Goal: Use online tool/utility: Use online tool/utility

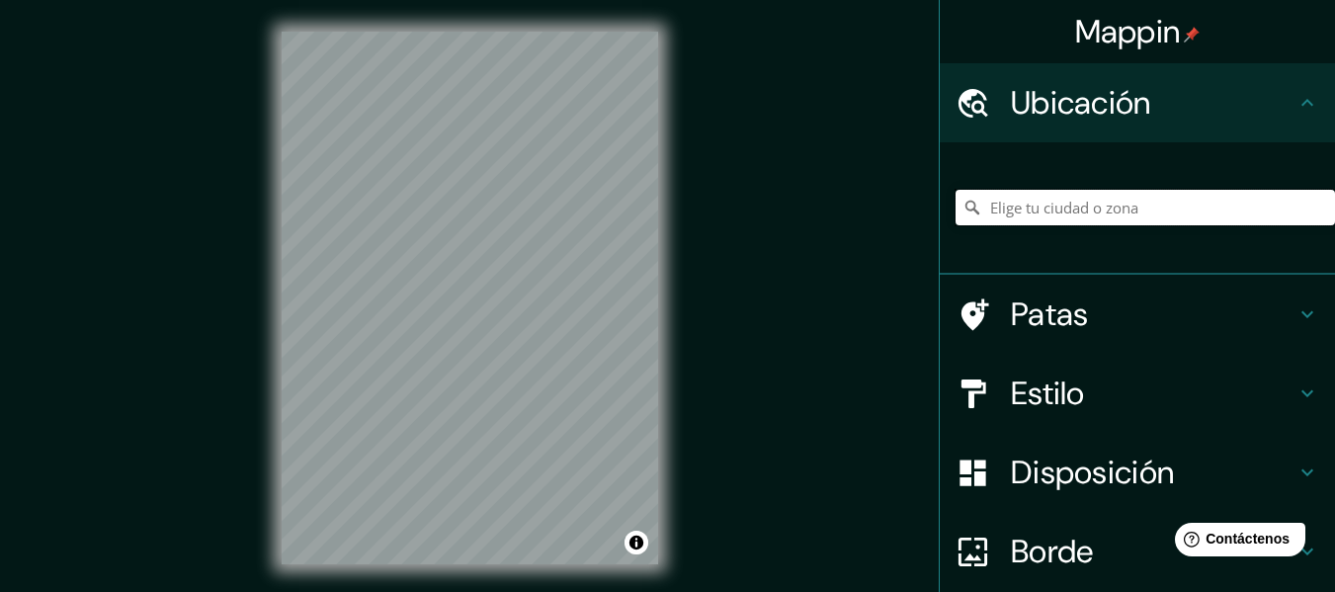
click at [1081, 210] on input "Elige tu ciudad o zona" at bounding box center [1144, 208] width 379 height 36
paste input "32.557938, -116.662408"
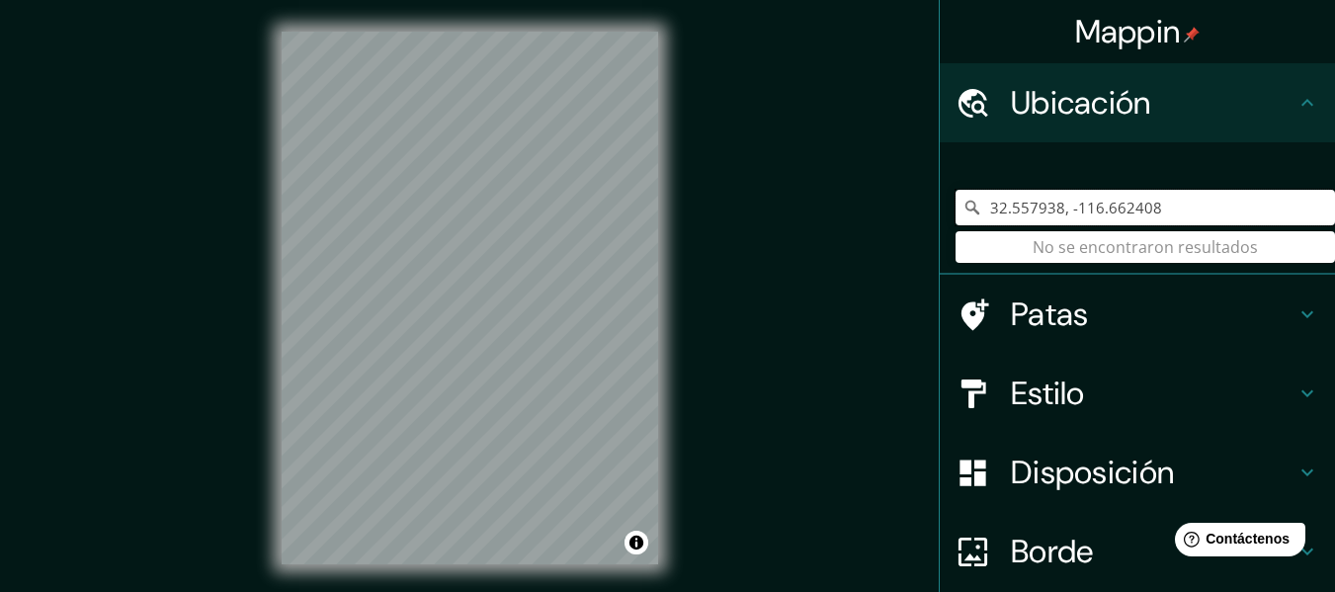
type input "32.557938, -116.662408"
click at [1190, 310] on h4 "Patas" at bounding box center [1153, 314] width 285 height 40
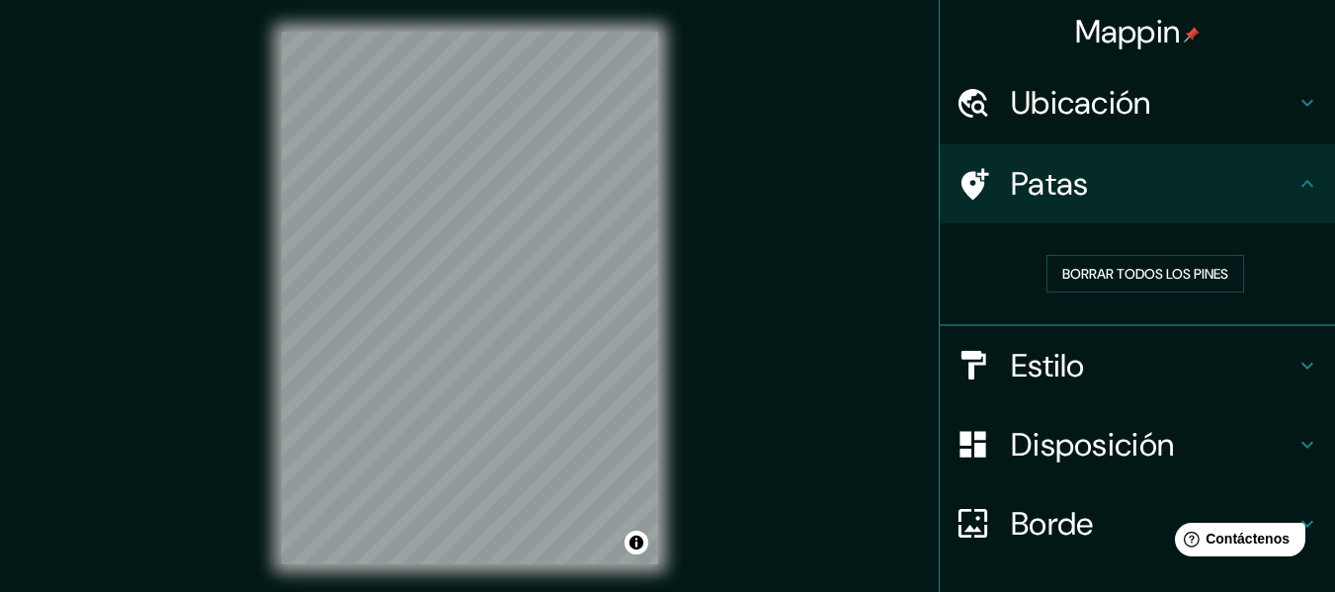
click at [1205, 185] on h4 "Patas" at bounding box center [1153, 184] width 285 height 40
click at [1278, 177] on h4 "Patas" at bounding box center [1153, 184] width 285 height 40
click at [1235, 101] on h4 "Ubicación" at bounding box center [1153, 103] width 285 height 40
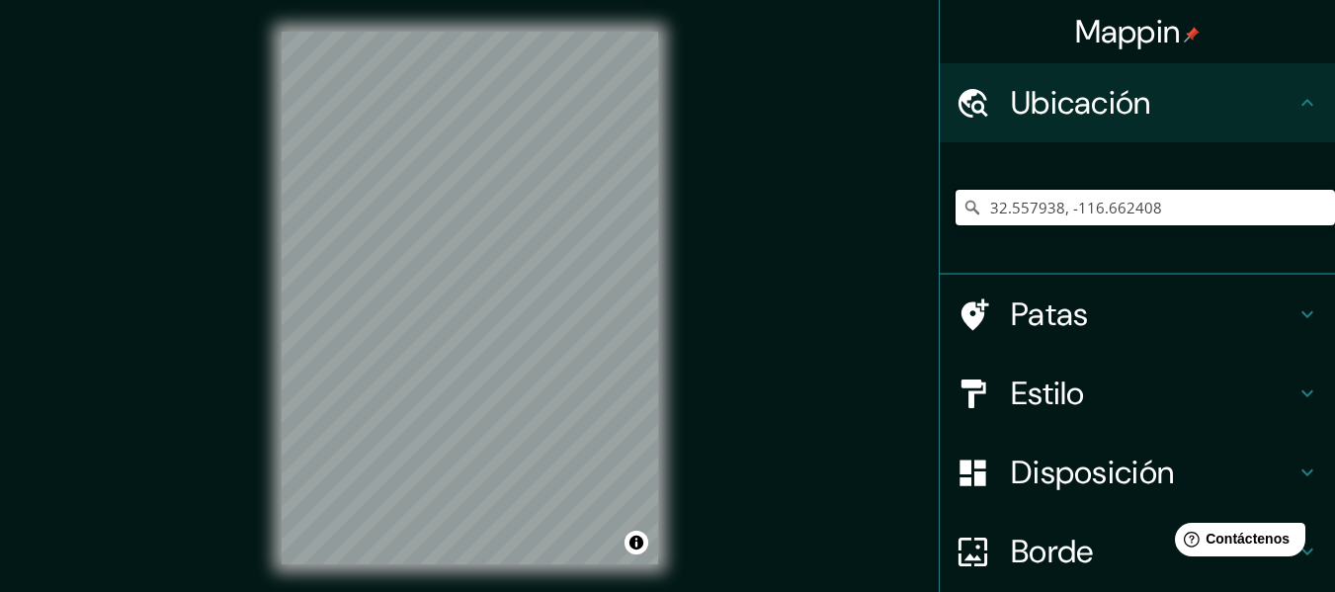
click at [1102, 208] on input "32.557938, -116.662408" at bounding box center [1144, 208] width 379 height 36
click at [1200, 204] on input "32.557938, -116.662408" at bounding box center [1144, 208] width 379 height 36
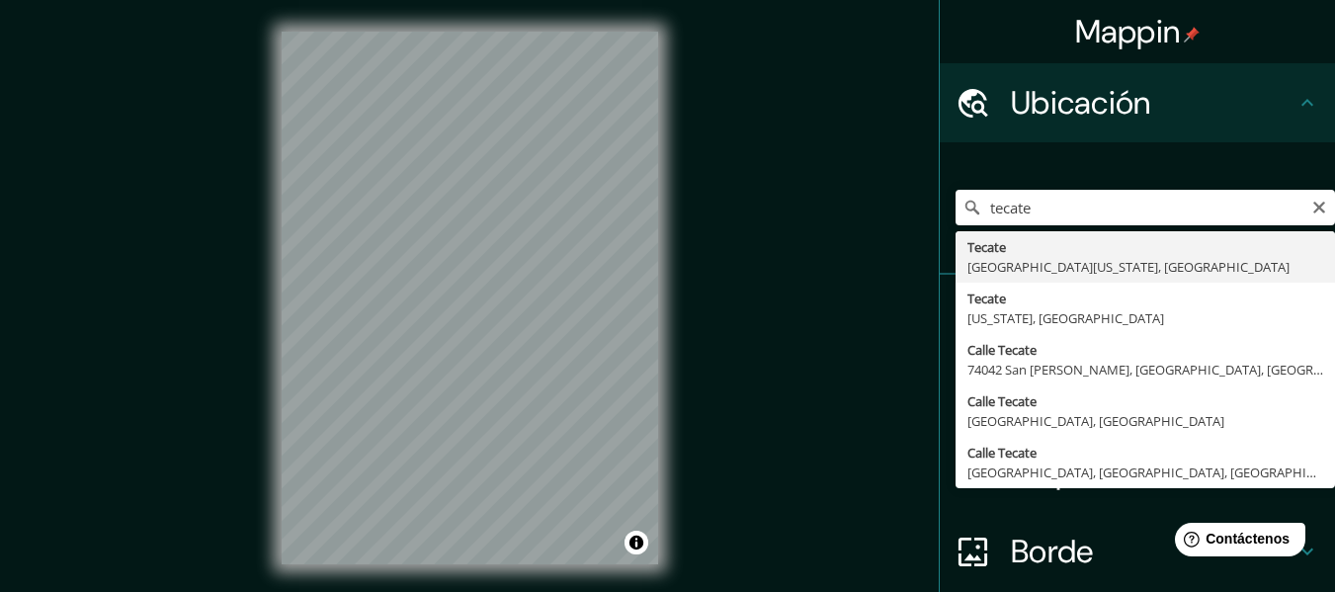
type input "Tecate, [GEOGRAPHIC_DATA][US_STATE], [GEOGRAPHIC_DATA]"
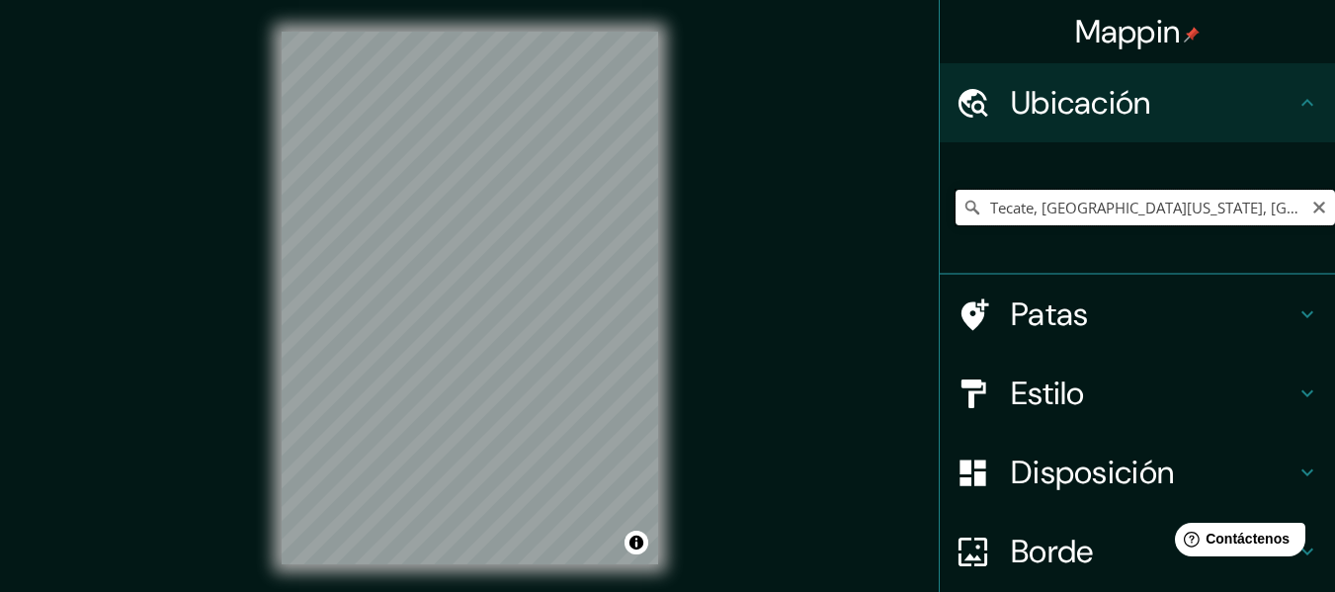
click at [1162, 221] on input "Tecate, [GEOGRAPHIC_DATA][US_STATE], [GEOGRAPHIC_DATA]" at bounding box center [1144, 208] width 379 height 36
click at [1216, 217] on input "Tecate, [GEOGRAPHIC_DATA][US_STATE], [GEOGRAPHIC_DATA]" at bounding box center [1144, 208] width 379 height 36
click at [1313, 204] on icon "Claro" at bounding box center [1319, 208] width 12 height 12
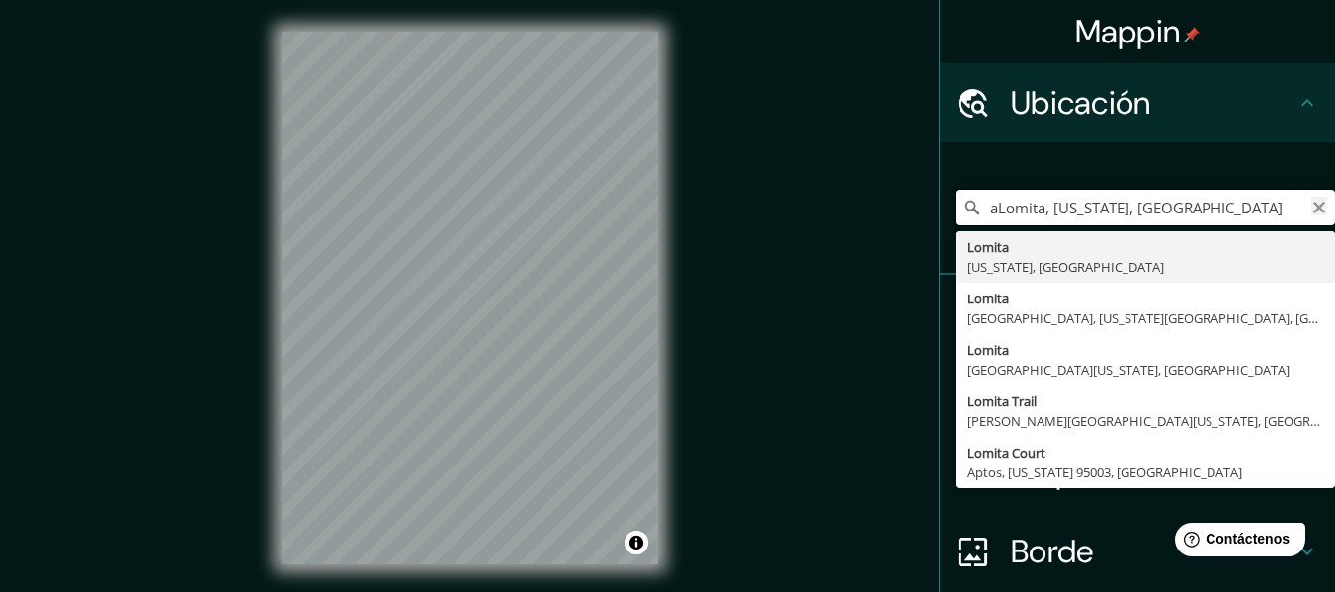
type input "aLomita, [US_STATE], [GEOGRAPHIC_DATA]"
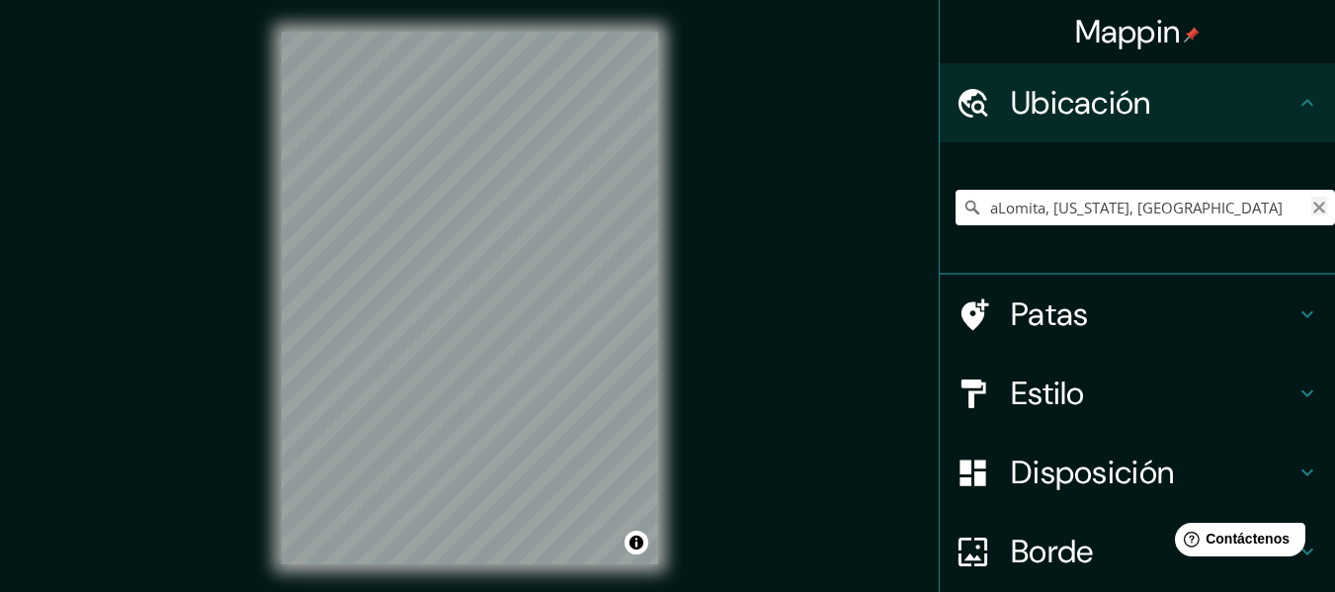
click at [1313, 204] on icon "Claro" at bounding box center [1319, 208] width 12 height 12
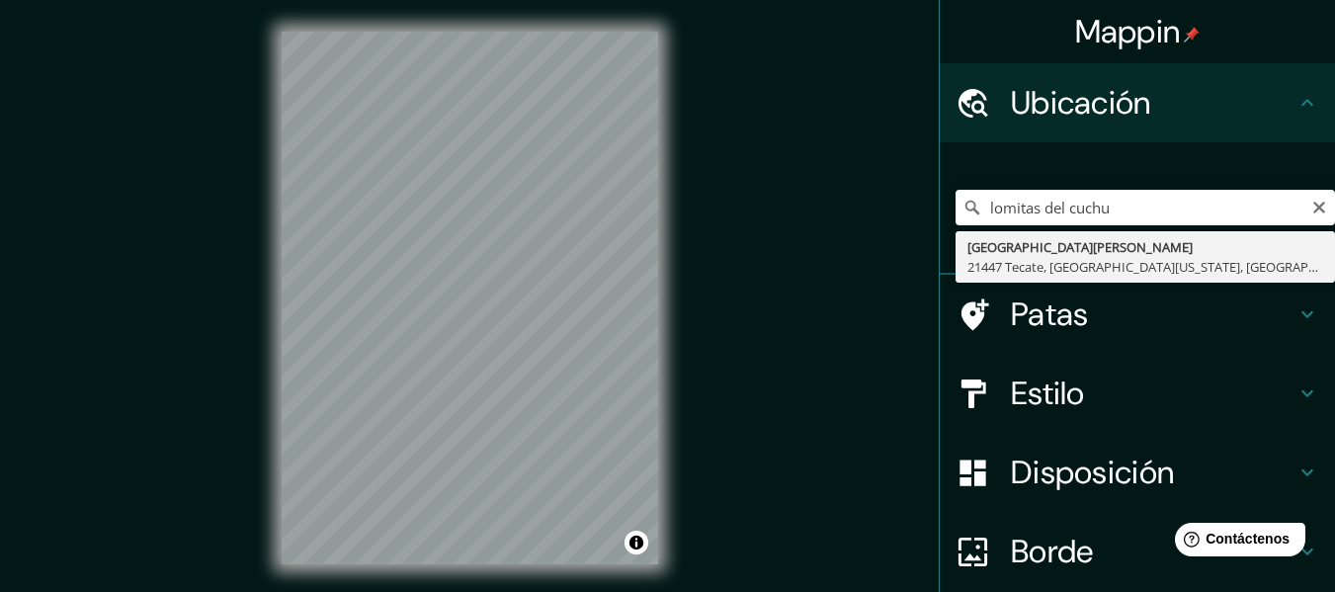
type input "[GEOGRAPHIC_DATA][PERSON_NAME], [GEOGRAPHIC_DATA], [GEOGRAPHIC_DATA][US_STATE],…"
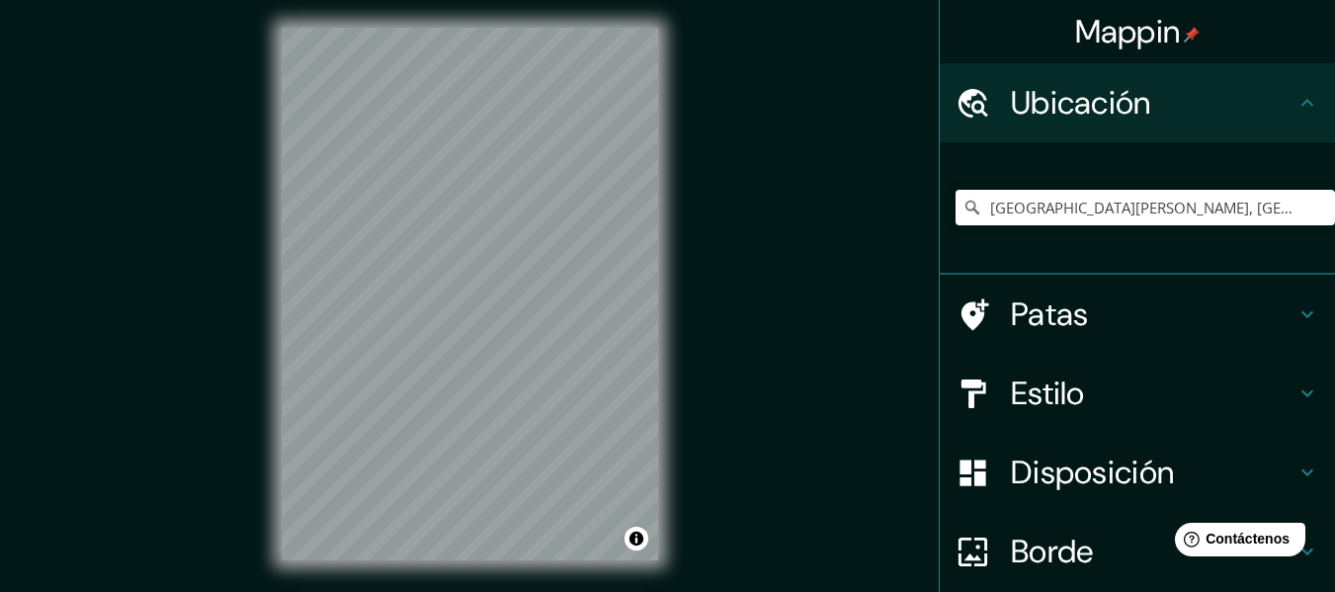
scroll to position [2, 0]
click at [762, 325] on div "Mappin Ubicación [STREET_ADDRESS][PERSON_NAME][US_STATE] Patas Estilo Disposici…" at bounding box center [667, 311] width 1335 height 627
click at [1195, 389] on h4 "Estilo" at bounding box center [1153, 393] width 285 height 40
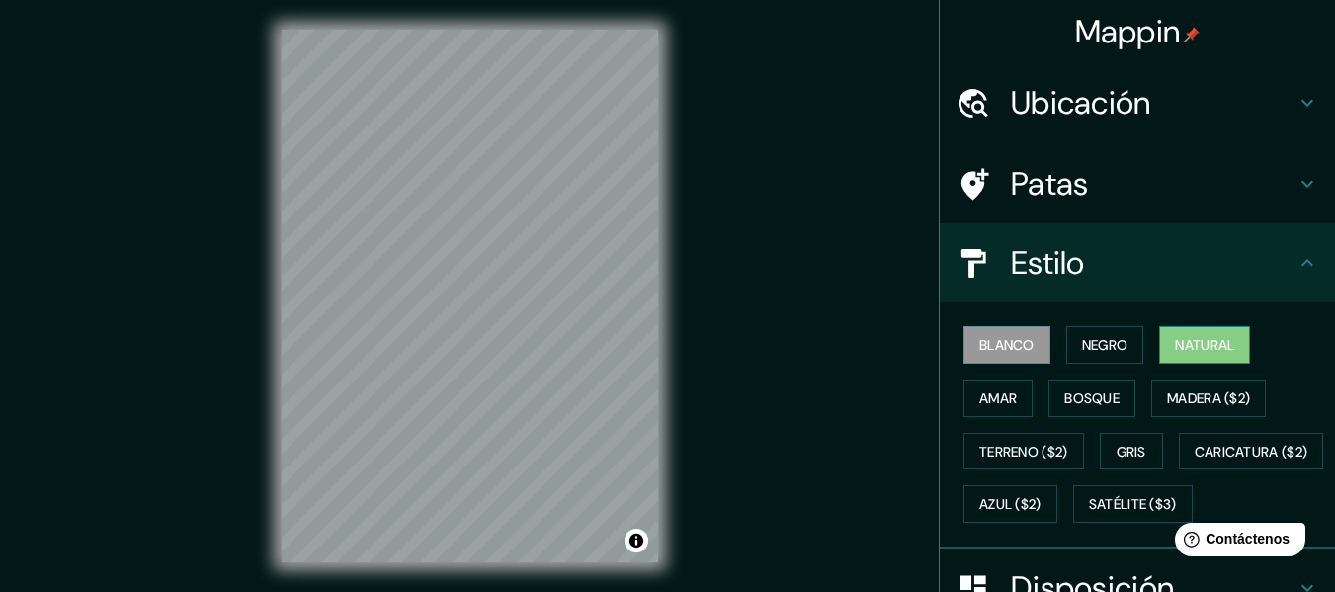
click at [1175, 354] on font "Natural" at bounding box center [1204, 345] width 59 height 18
click at [1113, 335] on font "Negro" at bounding box center [1105, 345] width 46 height 26
click at [1017, 349] on font "Blanco" at bounding box center [1006, 345] width 55 height 18
click at [1076, 393] on font "Bosque" at bounding box center [1091, 398] width 55 height 18
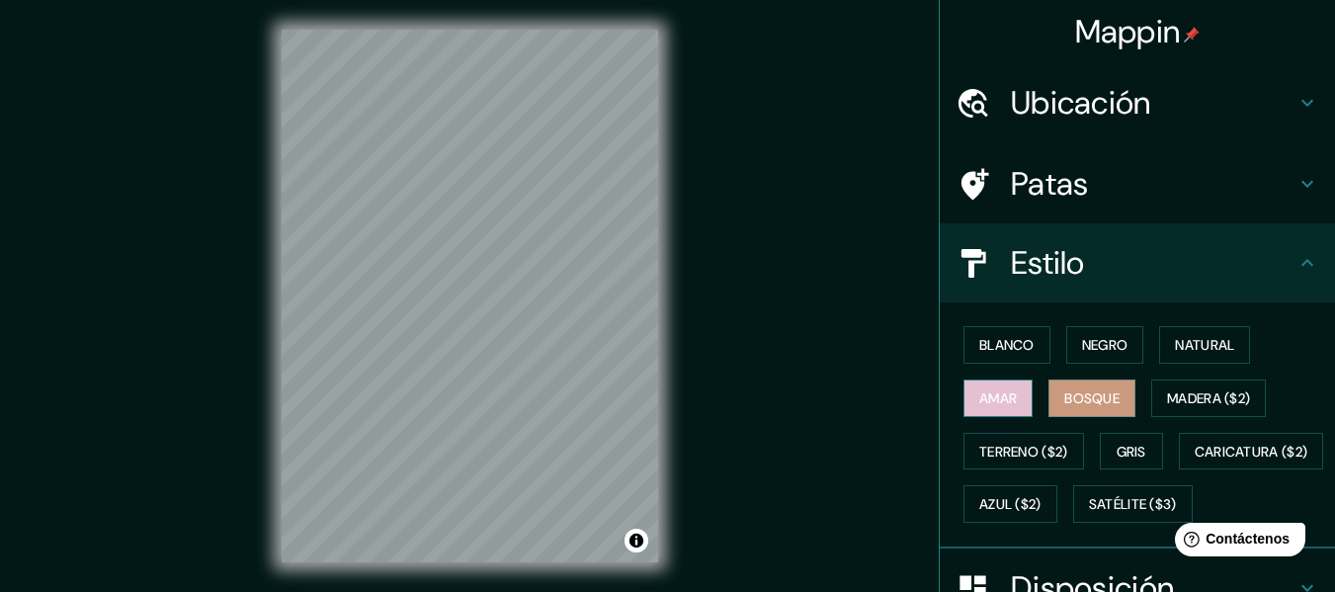
click at [997, 397] on font "Amar" at bounding box center [998, 398] width 38 height 18
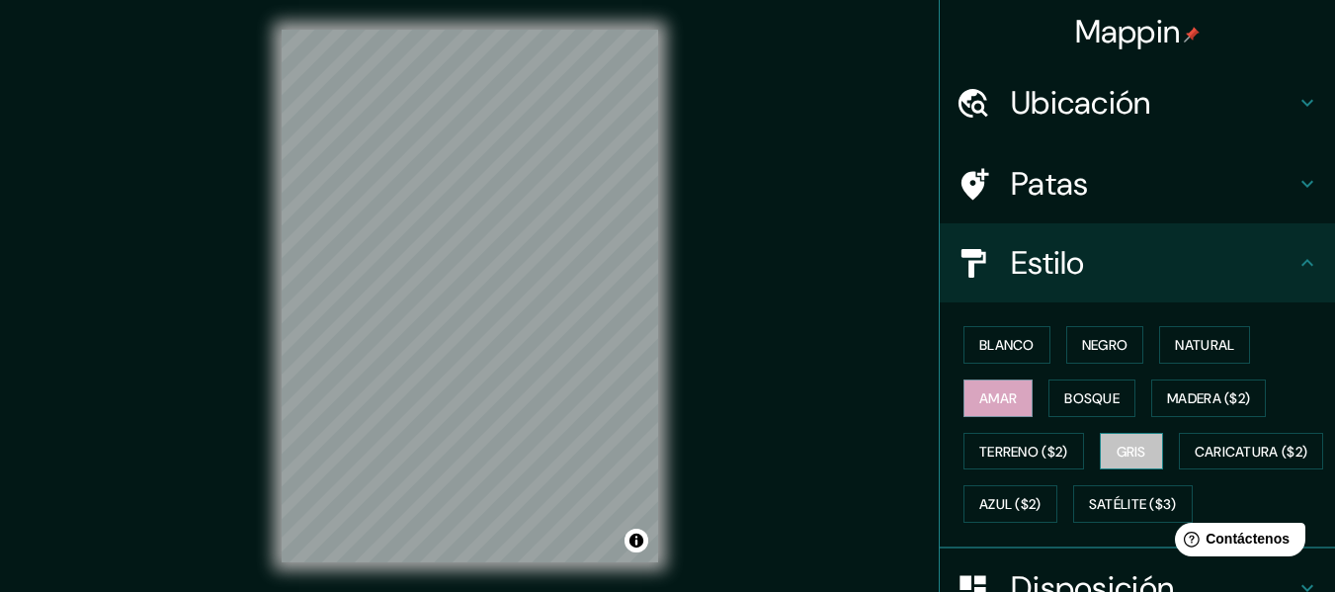
click at [1129, 434] on button "Gris" at bounding box center [1131, 452] width 63 height 38
